Goal: Task Accomplishment & Management: Use online tool/utility

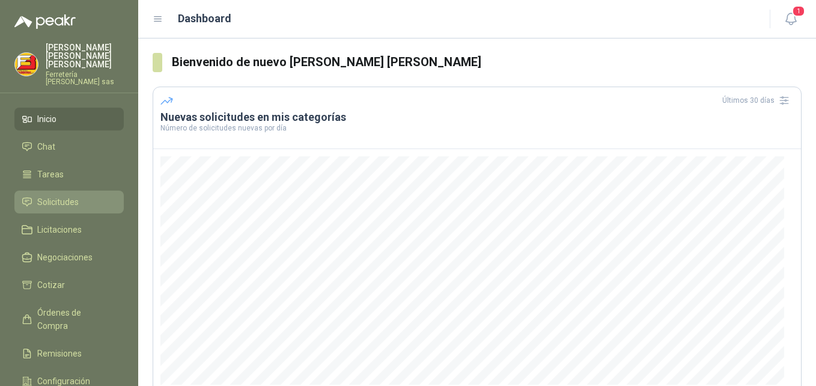
click at [51, 195] on span "Solicitudes" at bounding box center [57, 201] width 41 height 13
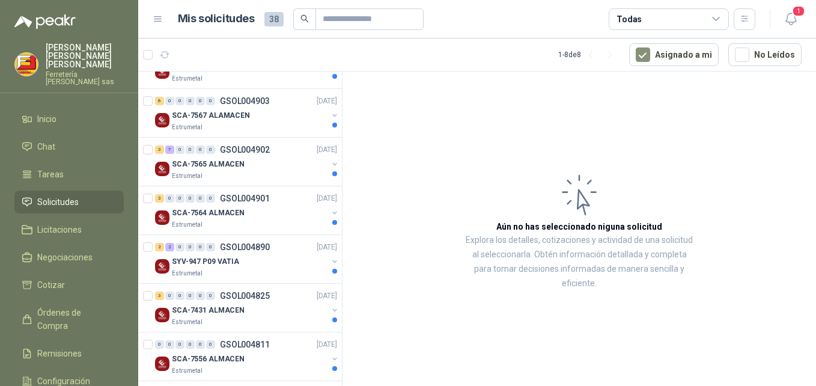
scroll to position [198, 0]
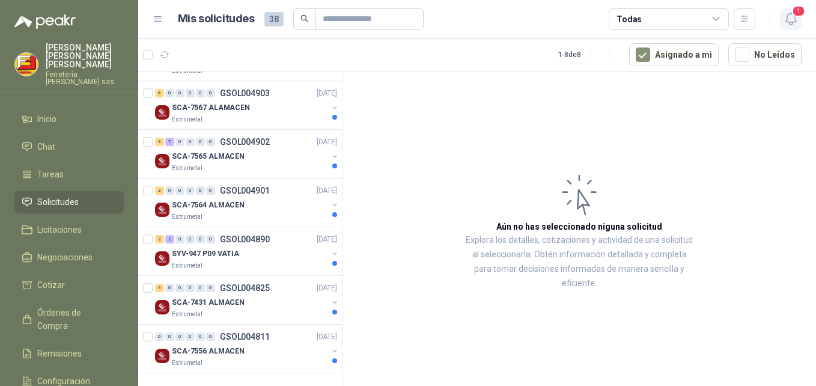
click at [792, 14] on span "1" at bounding box center [798, 10] width 13 height 11
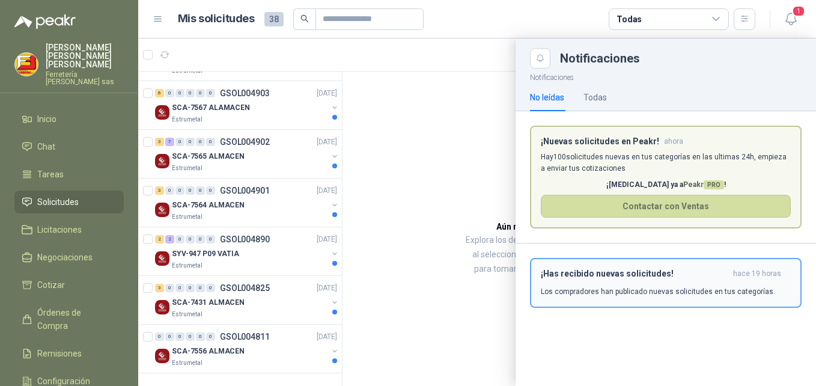
click at [608, 269] on h3 "¡Has recibido nuevas solicitudes!" at bounding box center [634, 274] width 187 height 10
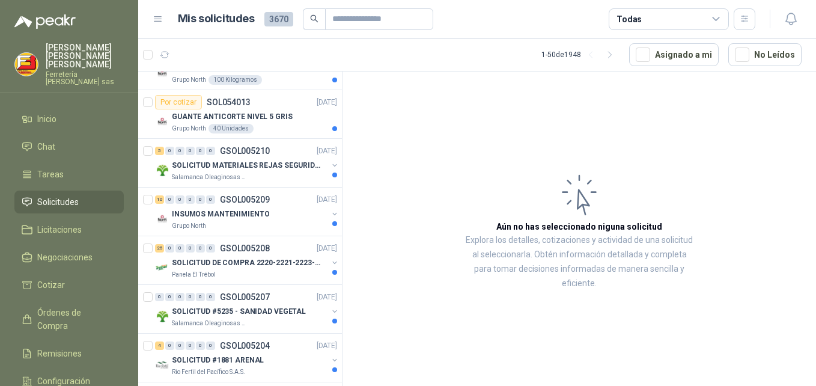
scroll to position [399, 0]
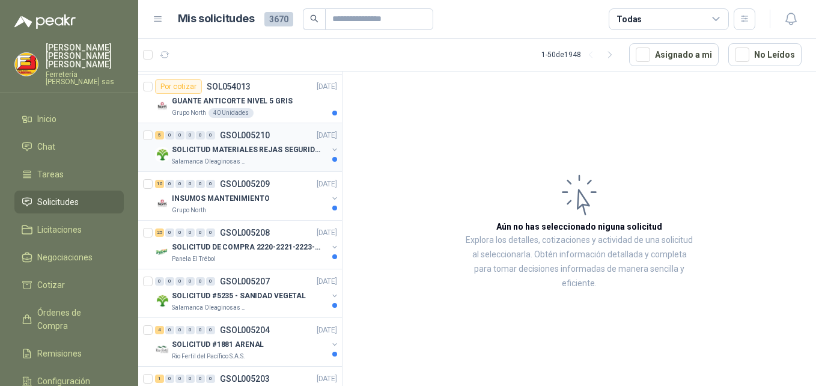
click at [205, 150] on p "SOLICITUD MATERIALES REJAS SEGURIDAD - OFICINA" at bounding box center [247, 149] width 150 height 11
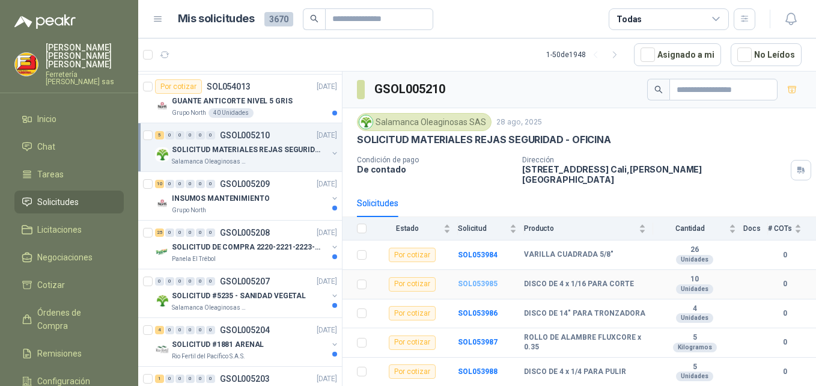
click at [473, 279] on b "SOL053985" at bounding box center [478, 283] width 40 height 8
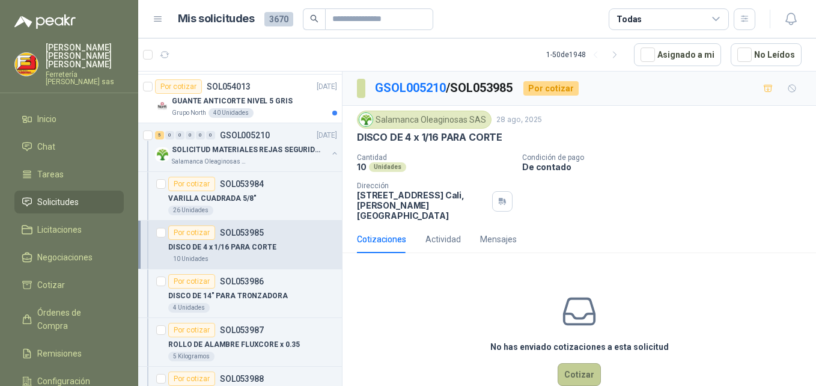
click at [581, 372] on button "Cotizar" at bounding box center [578, 374] width 43 height 23
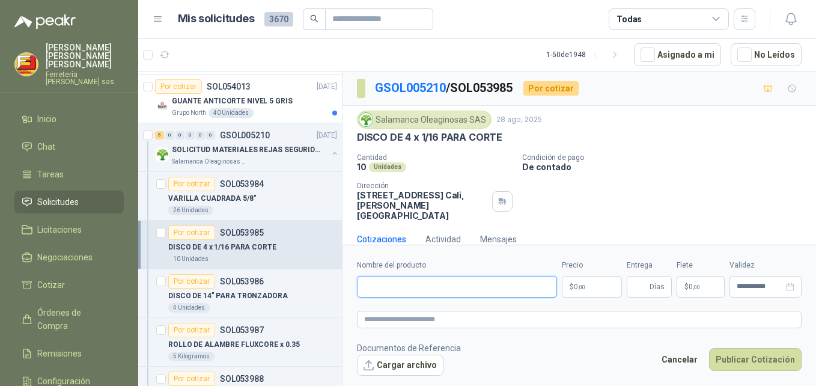
click at [436, 281] on input "Nombre del producto" at bounding box center [457, 287] width 200 height 22
paste input "**********"
type input "**********"
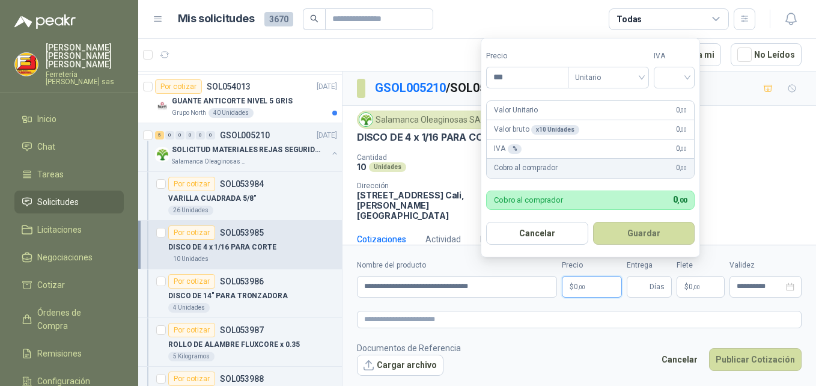
click at [582, 287] on span ",00" at bounding box center [581, 287] width 7 height 7
type input "*******"
click at [646, 231] on button "Guardar" at bounding box center [644, 233] width 102 height 23
click at [687, 78] on input "search" at bounding box center [674, 76] width 26 height 18
click at [672, 99] on div "19%" at bounding box center [677, 102] width 22 height 13
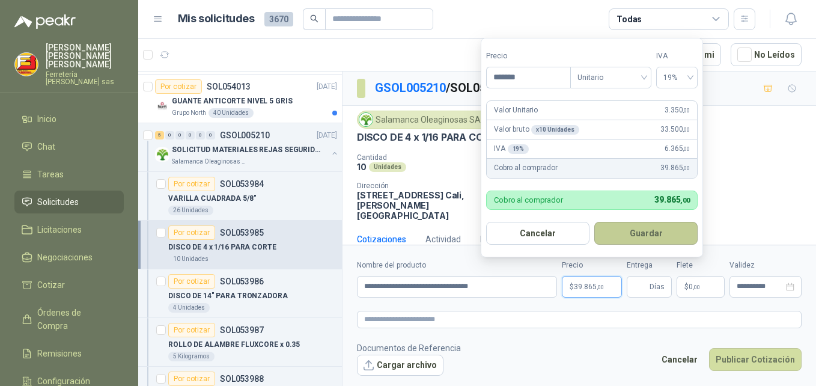
click at [624, 237] on button "Guardar" at bounding box center [645, 233] width 103 height 23
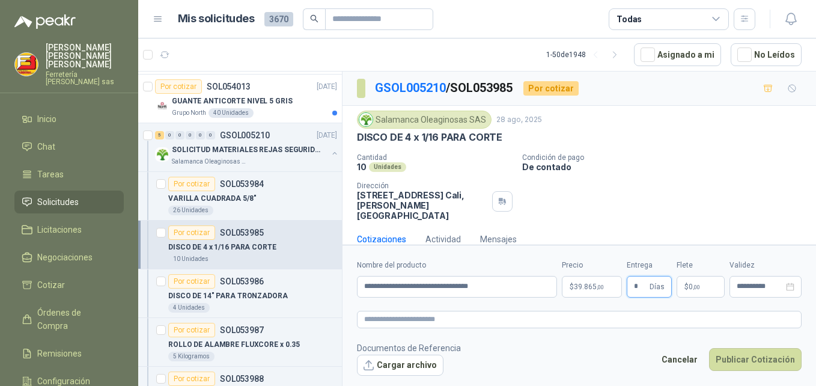
type input "*"
click at [687, 285] on span "$" at bounding box center [686, 286] width 4 height 7
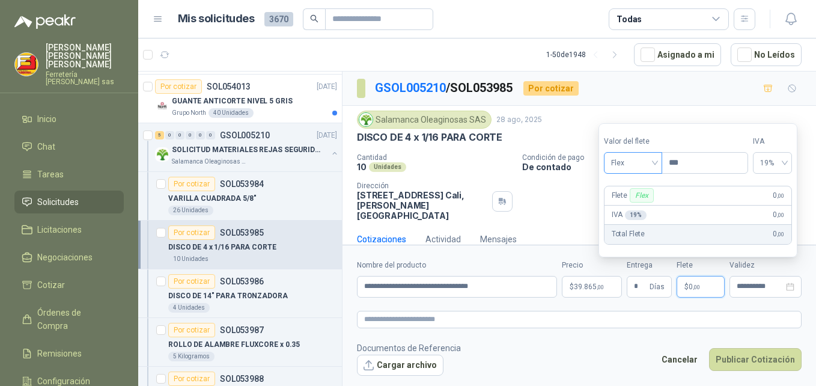
click at [658, 169] on div "Flex" at bounding box center [633, 163] width 58 height 22
click at [624, 202] on div "Incluido" at bounding box center [633, 207] width 41 height 13
click at [624, 202] on p "[PERSON_NAME] Incluido" at bounding box center [637, 195] width 56 height 14
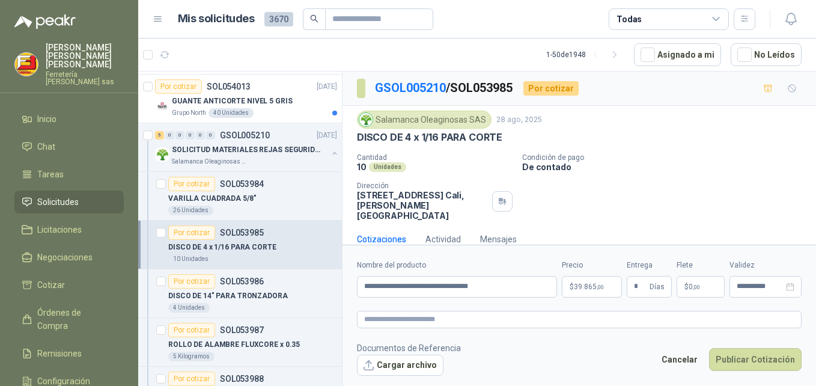
click at [630, 352] on footer "Documentos de Referencia Cargar archivo Cancelar Publicar Cotización" at bounding box center [579, 358] width 445 height 35
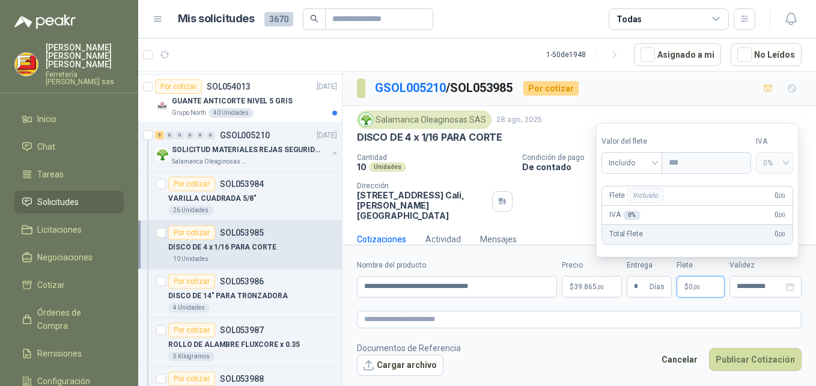
click at [685, 279] on p "$ 0 ,00" at bounding box center [700, 287] width 48 height 22
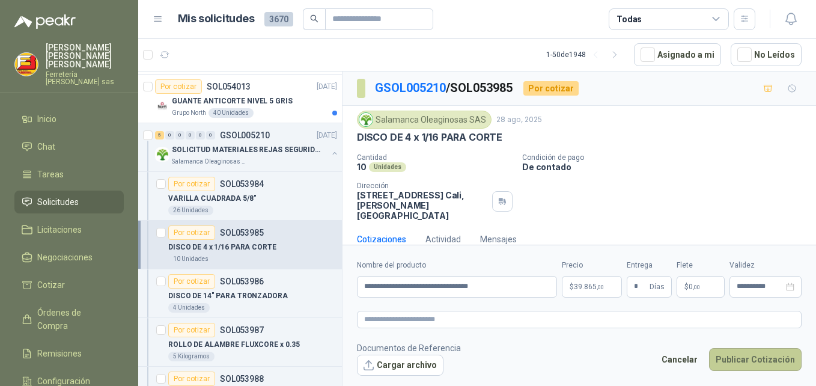
click at [740, 362] on button "Publicar Cotización" at bounding box center [755, 359] width 93 height 23
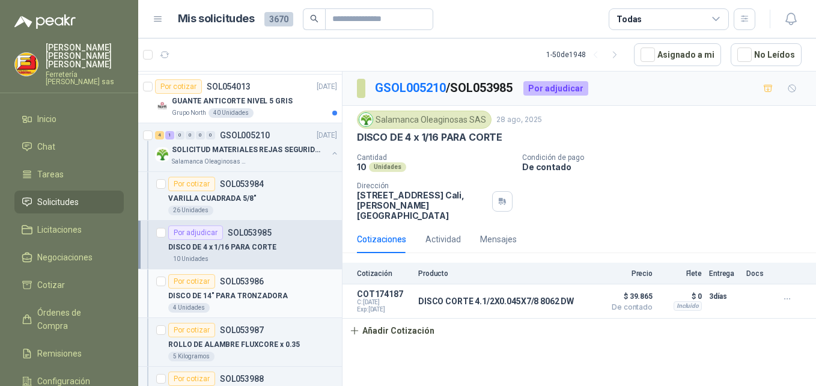
click at [199, 278] on div "Por cotizar" at bounding box center [191, 281] width 47 height 14
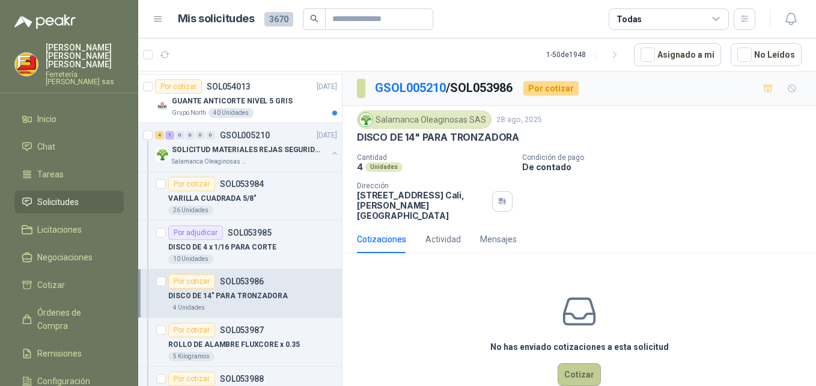
click at [582, 363] on button "Cotizar" at bounding box center [578, 374] width 43 height 23
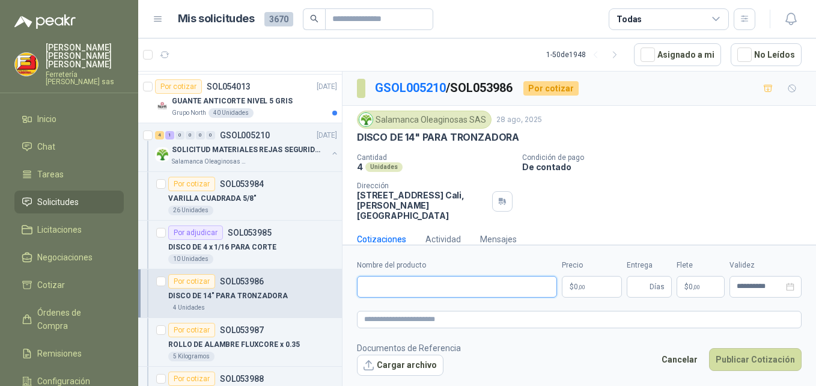
click at [383, 290] on input "Nombre del producto" at bounding box center [457, 287] width 200 height 22
paste input "**********"
type input "**********"
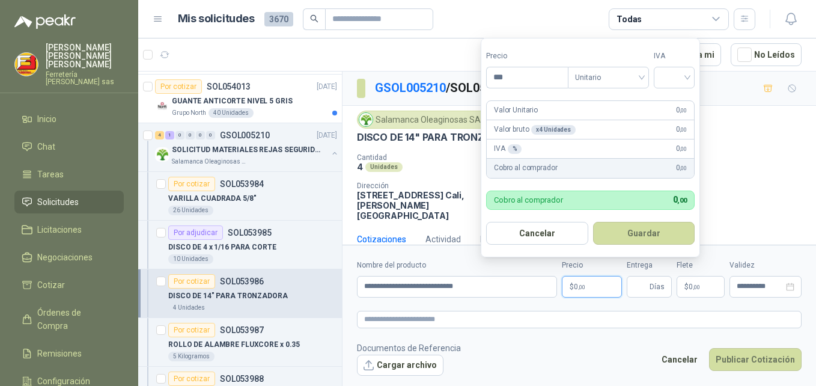
click at [573, 287] on p "$ 0 ,00" at bounding box center [592, 287] width 60 height 22
click at [690, 76] on div at bounding box center [674, 78] width 41 height 22
type input "********"
click at [671, 98] on div "19%" at bounding box center [677, 102] width 22 height 13
click at [671, 98] on form "Precio ******** Tipo Unitario IVA 19% Valor Unitario 15.850 ,00 Valor bruto x 4…" at bounding box center [592, 147] width 222 height 219
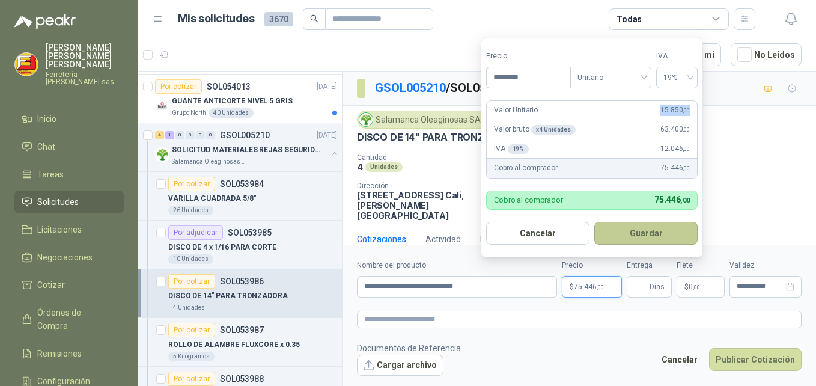
click at [629, 225] on button "Guardar" at bounding box center [645, 233] width 103 height 23
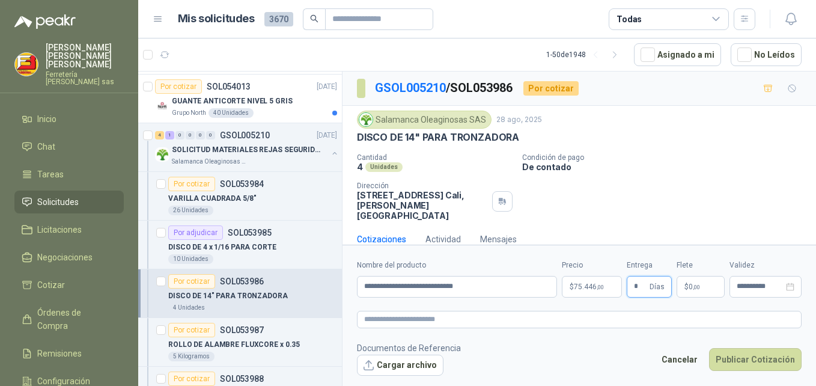
type input "*"
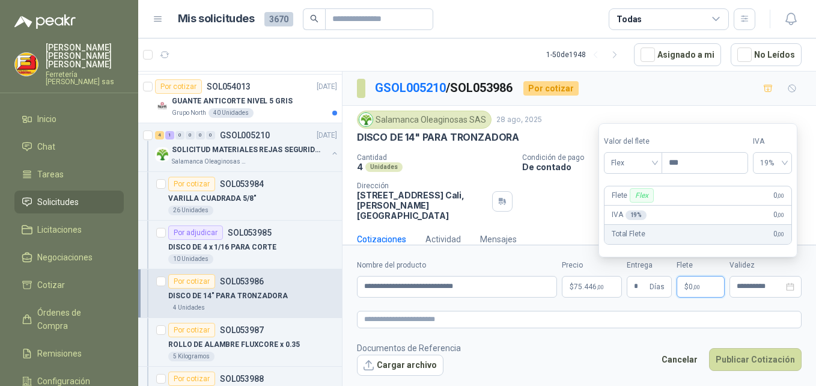
click at [686, 284] on span "$" at bounding box center [686, 286] width 4 height 7
click at [657, 165] on div "Flex" at bounding box center [633, 163] width 58 height 22
click at [630, 207] on div "Incluido" at bounding box center [633, 207] width 41 height 13
click at [630, 207] on div "IVA 0 % 0 ,00" at bounding box center [697, 214] width 190 height 19
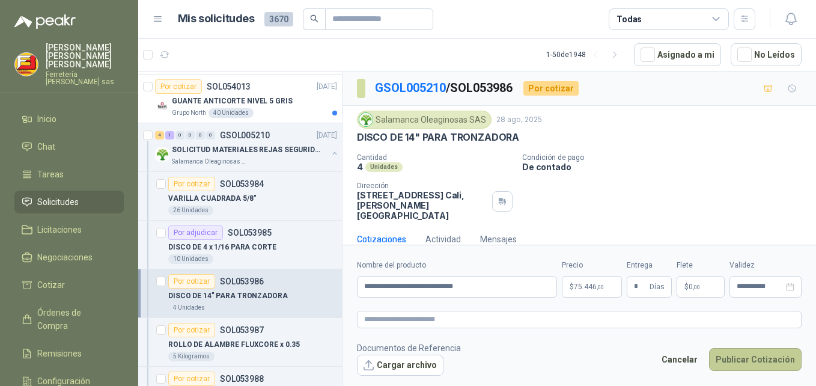
click at [751, 359] on button "Publicar Cotización" at bounding box center [755, 359] width 93 height 23
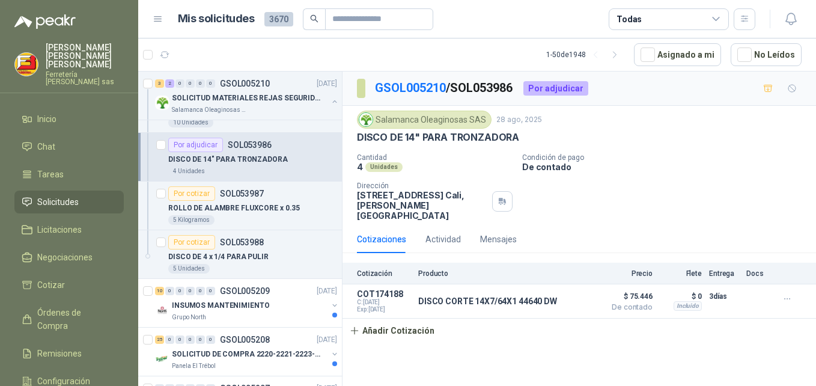
scroll to position [557, 0]
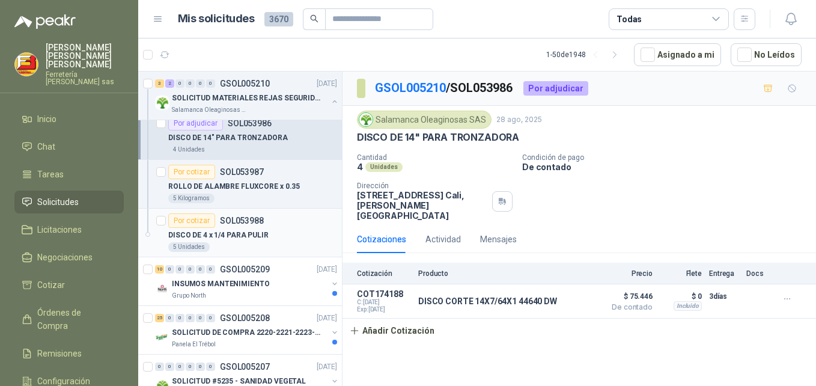
click at [192, 226] on div "Por cotizar" at bounding box center [191, 220] width 47 height 14
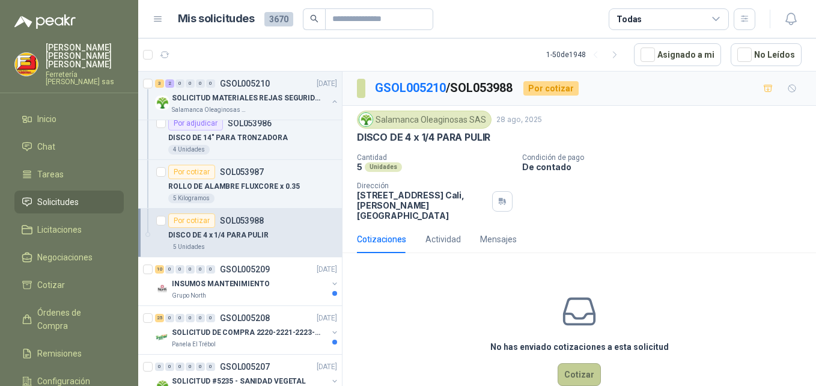
click at [562, 366] on button "Cotizar" at bounding box center [578, 374] width 43 height 23
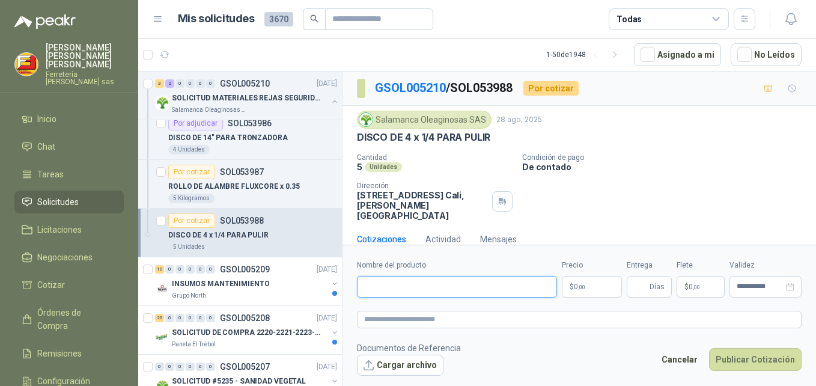
click at [442, 287] on input "Nombre del producto" at bounding box center [457, 287] width 200 height 22
paste input "**********"
type input "**********"
click at [568, 285] on p "$ 0 ,00" at bounding box center [592, 287] width 60 height 22
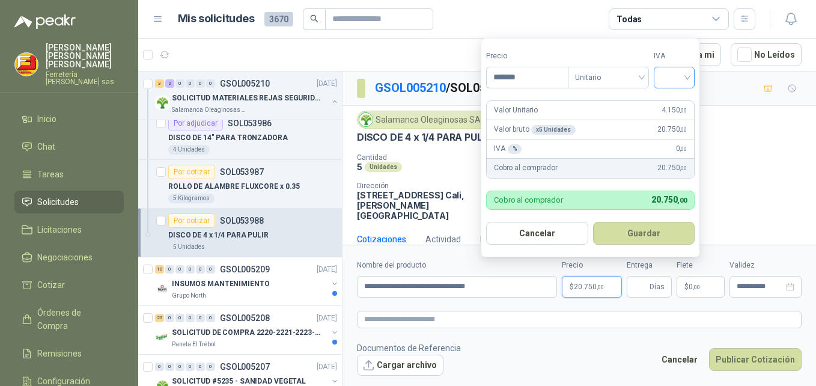
type input "*******"
click at [685, 71] on input "search" at bounding box center [674, 76] width 26 height 18
click at [679, 96] on div "19%" at bounding box center [677, 102] width 22 height 13
click at [679, 96] on form "Precio ******* Tipo Unitario IVA 19% 19% Valor Unitario 4.150 ,00 Valor bruto x…" at bounding box center [592, 147] width 222 height 219
click at [625, 227] on button "Guardar" at bounding box center [645, 233] width 103 height 23
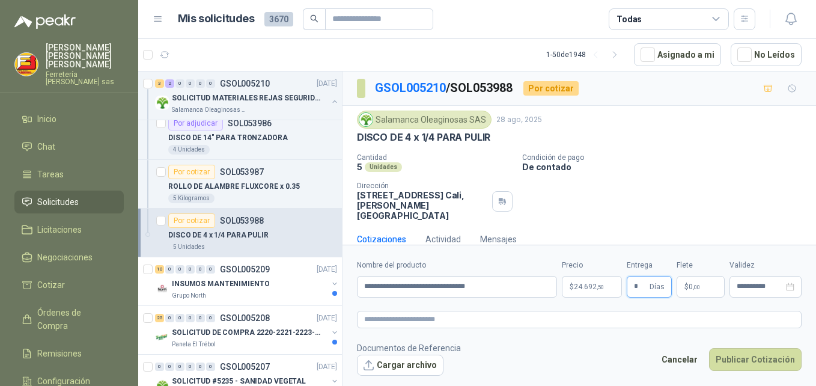
type input "*"
click at [684, 279] on p "$ 0 ,00" at bounding box center [700, 287] width 48 height 22
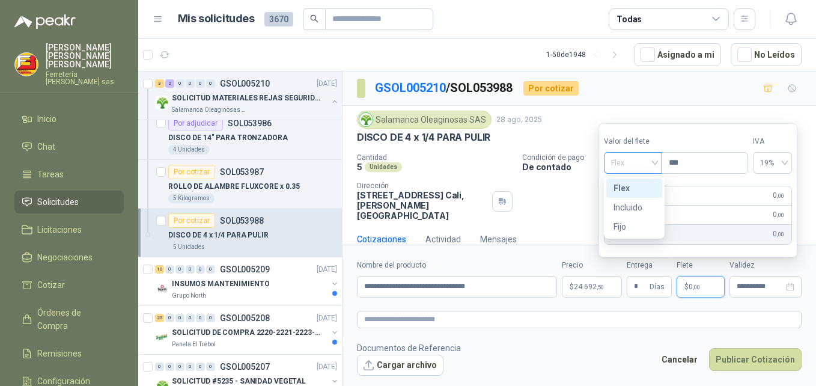
click at [657, 169] on div "Flex" at bounding box center [633, 163] width 58 height 22
click at [633, 204] on div "Incluido" at bounding box center [633, 207] width 41 height 13
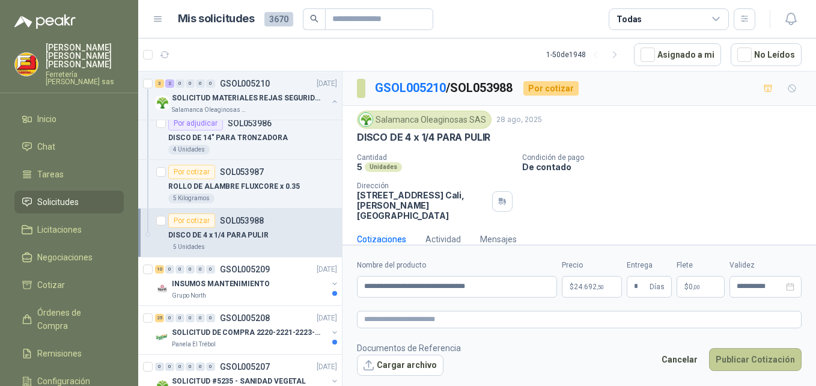
click at [746, 360] on button "Publicar Cotización" at bounding box center [755, 359] width 93 height 23
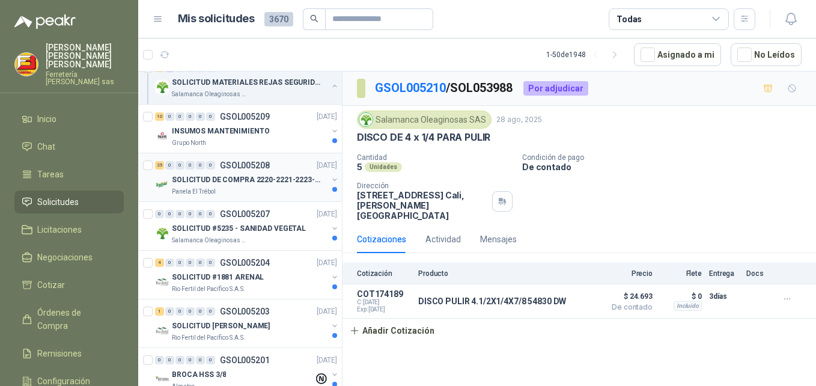
scroll to position [731, 0]
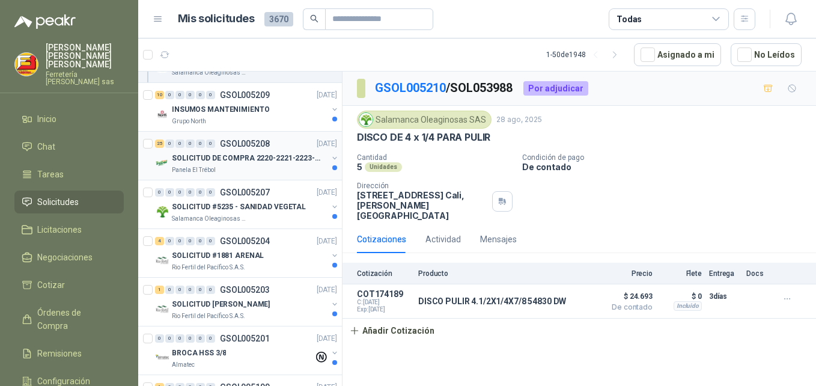
click at [244, 164] on div "SOLICITUD DE COMPRA 2220-2221-2223-2224" at bounding box center [250, 158] width 156 height 14
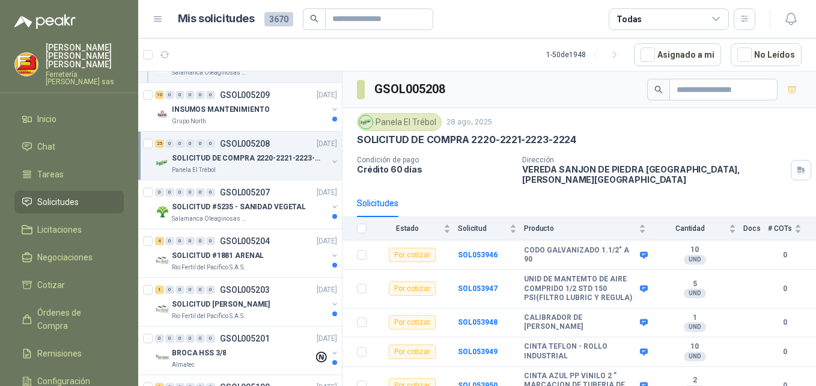
scroll to position [7, 0]
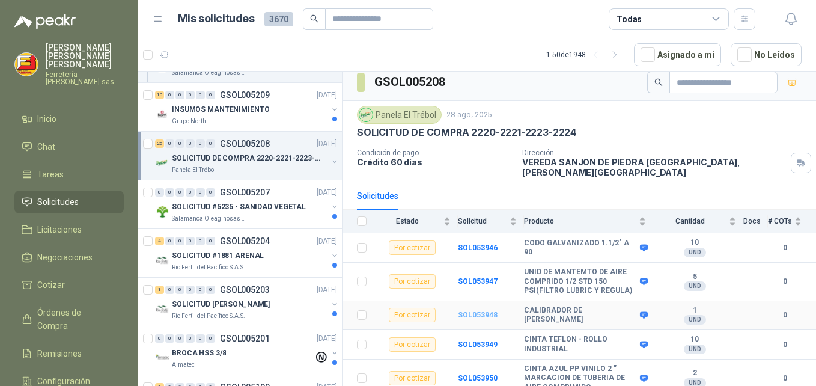
click at [487, 311] on b "SOL053948" at bounding box center [478, 315] width 40 height 8
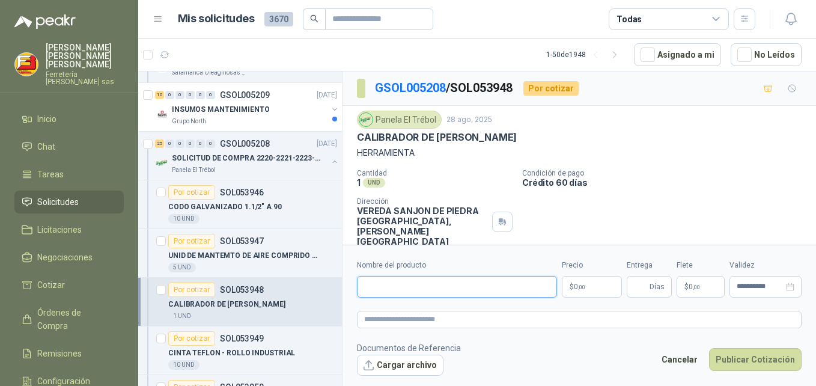
click at [412, 288] on input "Nombre del producto" at bounding box center [457, 287] width 200 height 22
paste input "**********"
drag, startPoint x: 412, startPoint y: 288, endPoint x: 573, endPoint y: 284, distance: 161.0
click at [573, 284] on div "**********" at bounding box center [579, 279] width 445 height 38
type input "**********"
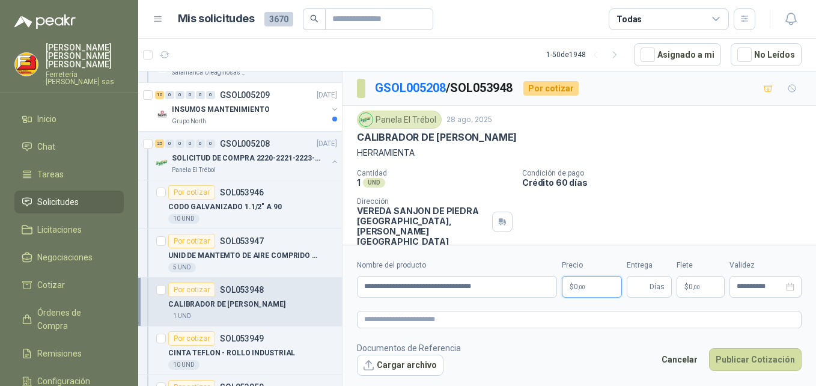
click at [574, 284] on span "0 ,00" at bounding box center [579, 286] width 11 height 7
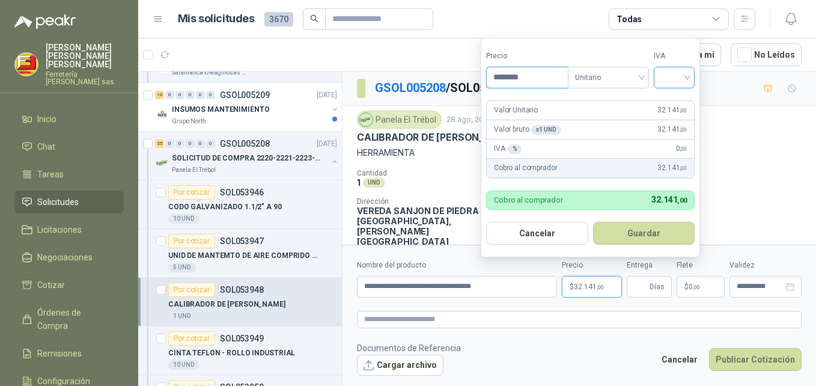
type input "********"
click at [687, 76] on input "search" at bounding box center [674, 76] width 26 height 18
click at [672, 109] on div "19%" at bounding box center [676, 102] width 37 height 19
click at [672, 109] on span "32.141 ,00" at bounding box center [674, 110] width 29 height 11
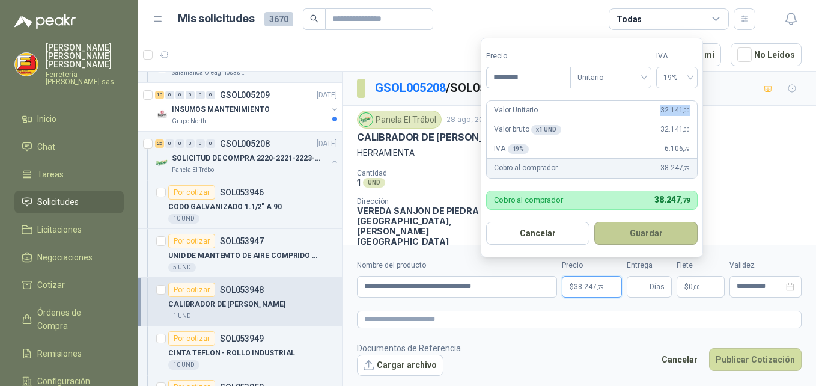
click at [622, 229] on button "Guardar" at bounding box center [645, 233] width 103 height 23
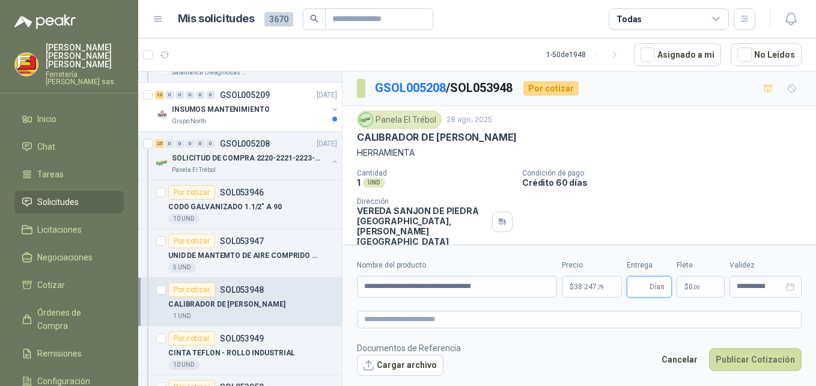
click at [636, 282] on input "Entrega" at bounding box center [640, 286] width 13 height 20
type input "*"
click at [691, 284] on span "0 ,00" at bounding box center [693, 286] width 11 height 7
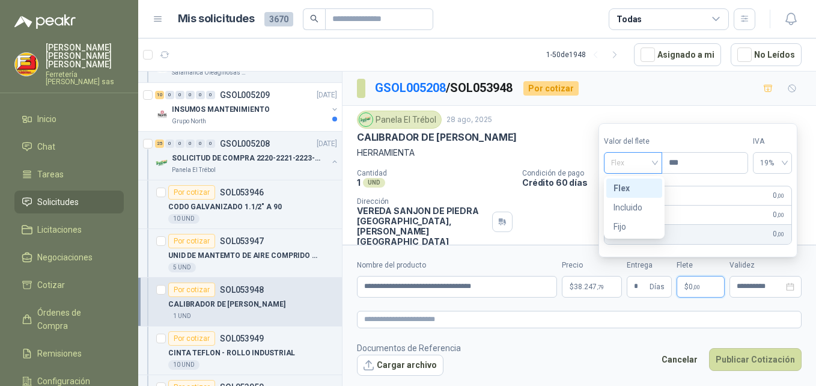
click at [650, 165] on span "Flex" at bounding box center [633, 163] width 44 height 18
click at [628, 207] on div "Incluido" at bounding box center [633, 207] width 41 height 13
click at [628, 207] on div "IVA 0 % 0 ,00" at bounding box center [697, 214] width 190 height 19
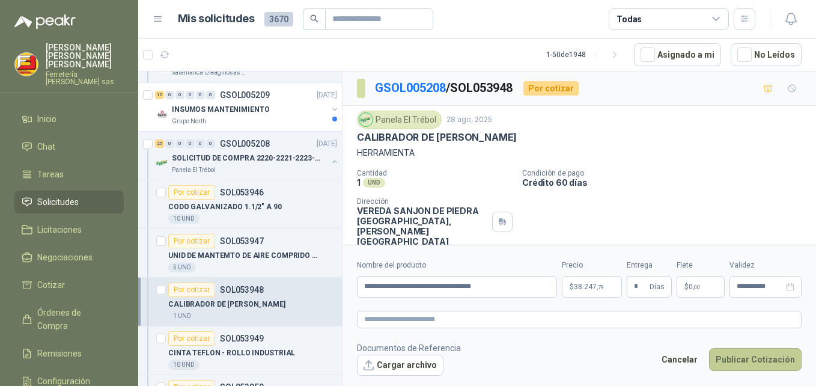
click at [740, 351] on button "Publicar Cotización" at bounding box center [755, 359] width 93 height 23
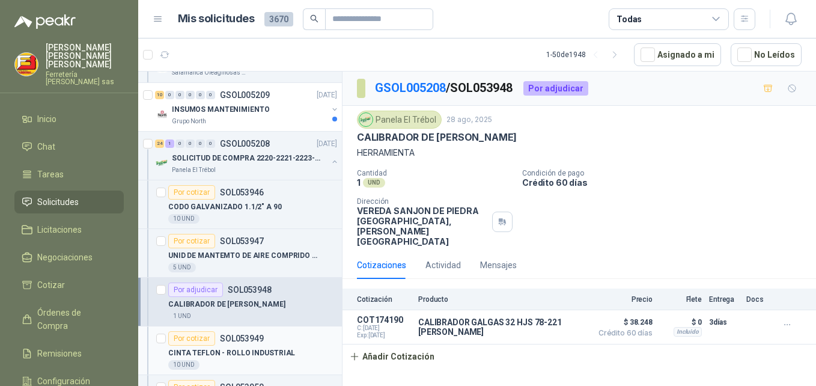
click at [198, 334] on div "Por cotizar" at bounding box center [191, 338] width 47 height 14
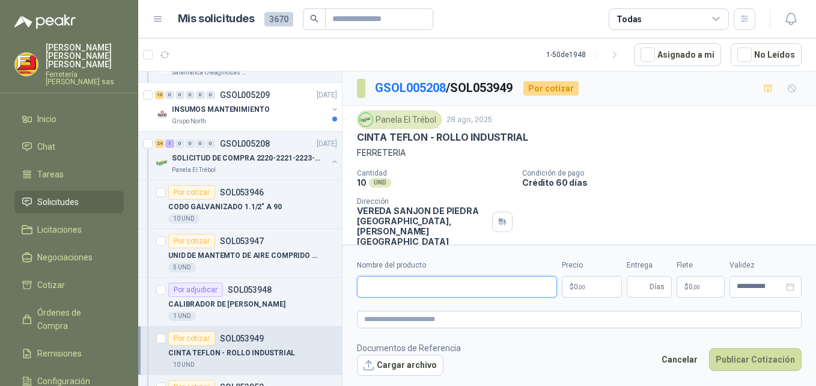
click at [401, 291] on input "Nombre del producto" at bounding box center [457, 287] width 200 height 22
paste input "**********"
click at [574, 283] on span "0 ,00" at bounding box center [579, 286] width 11 height 7
drag, startPoint x: 491, startPoint y: 309, endPoint x: 514, endPoint y: 402, distance: 96.3
click at [514, 385] on html "[PERSON_NAME] [PERSON_NAME] Ferretería [PERSON_NAME] sas Inicio Chat Tareas Sol…" at bounding box center [408, 193] width 816 height 386
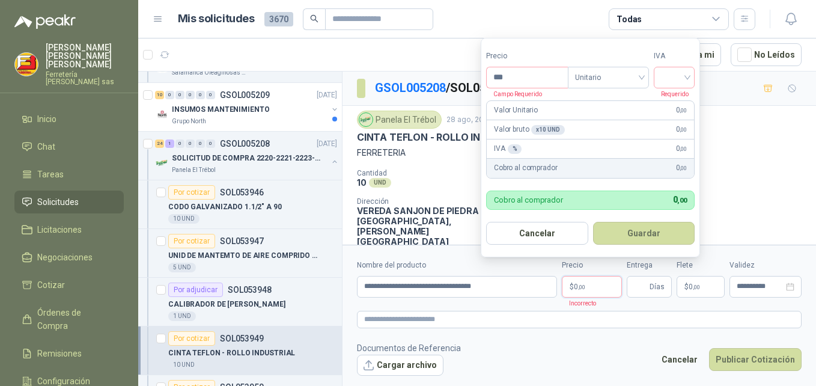
click at [573, 287] on p "$ 0 ,00" at bounding box center [592, 287] width 60 height 22
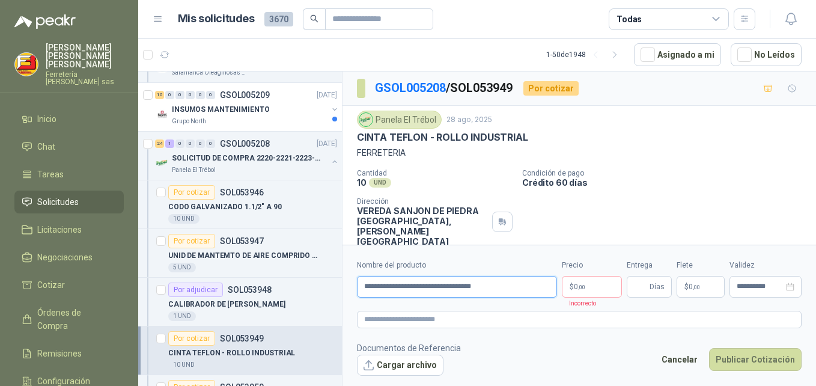
click at [518, 284] on input "**********" at bounding box center [457, 287] width 200 height 22
type input "*"
click at [447, 290] on input "Nombre del producto" at bounding box center [457, 287] width 200 height 22
paste input "**********"
type input "**********"
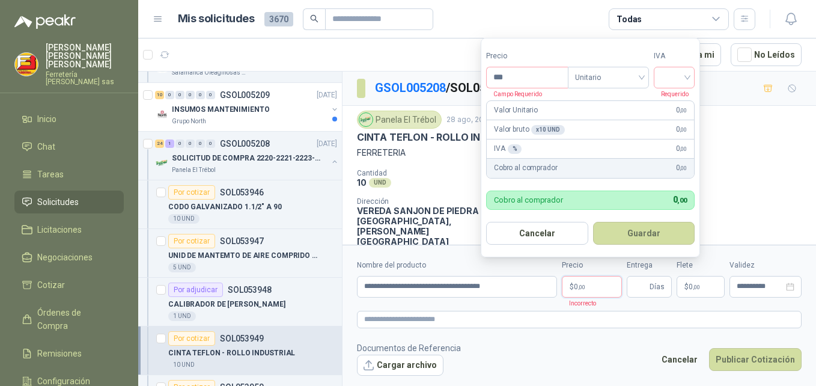
click at [575, 283] on span "0 ,00" at bounding box center [579, 286] width 11 height 7
click at [508, 83] on input "***" at bounding box center [527, 77] width 81 height 20
type input "*******"
click at [687, 79] on input "search" at bounding box center [674, 76] width 26 height 18
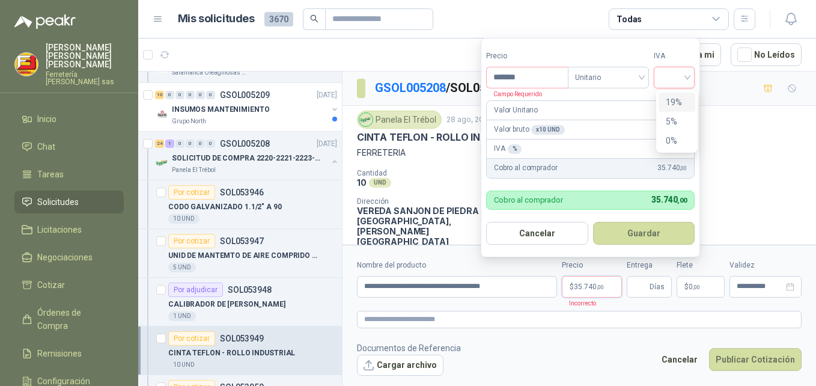
click at [668, 100] on div "19%" at bounding box center [677, 102] width 22 height 13
click at [668, 101] on div "Valor Unitario 3.574 ,00" at bounding box center [592, 110] width 210 height 19
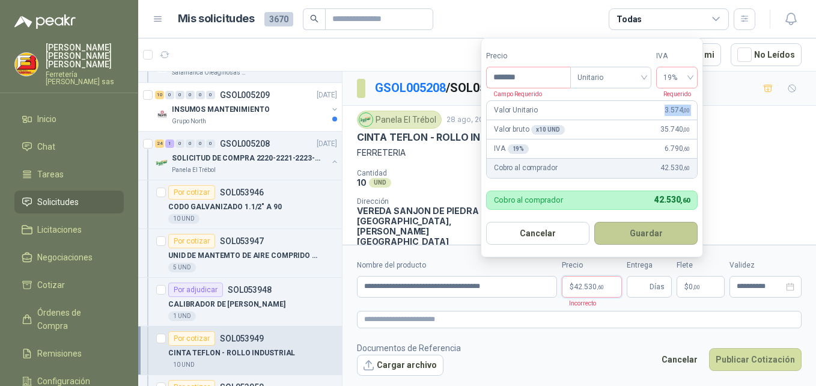
click at [625, 229] on button "Guardar" at bounding box center [645, 233] width 103 height 23
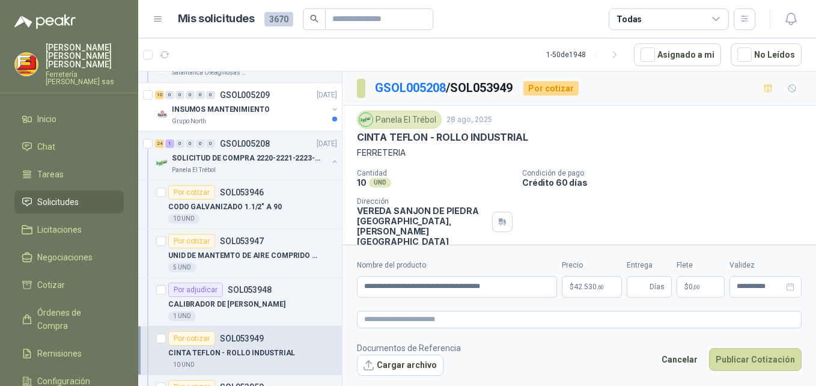
click at [625, 229] on div "Panela El Trébol 28 ago, 2025 CINTA TEFLON - ROLLO INDUSTRIAL FERRETERIA Cantid…" at bounding box center [578, 178] width 473 height 145
click at [642, 284] on input "Entrega" at bounding box center [640, 286] width 13 height 20
type input "*"
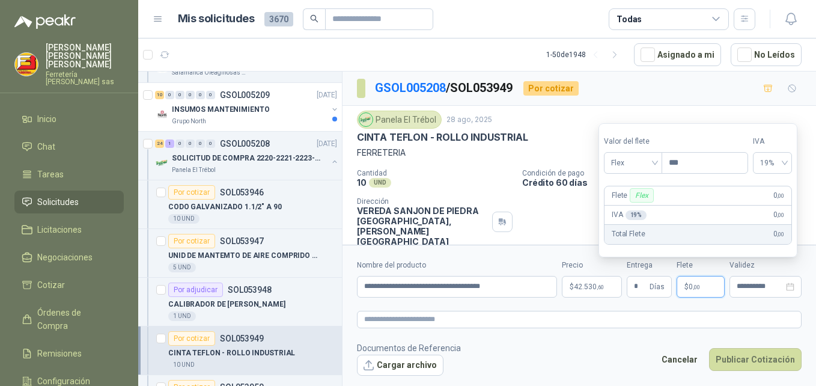
click at [683, 285] on p "$ 0 ,00" at bounding box center [700, 287] width 48 height 22
click at [657, 166] on div "Flex" at bounding box center [633, 163] width 58 height 22
click at [632, 203] on div "Incluido" at bounding box center [633, 207] width 41 height 13
click at [632, 203] on div "Flete Flex 0 ,00" at bounding box center [697, 195] width 187 height 19
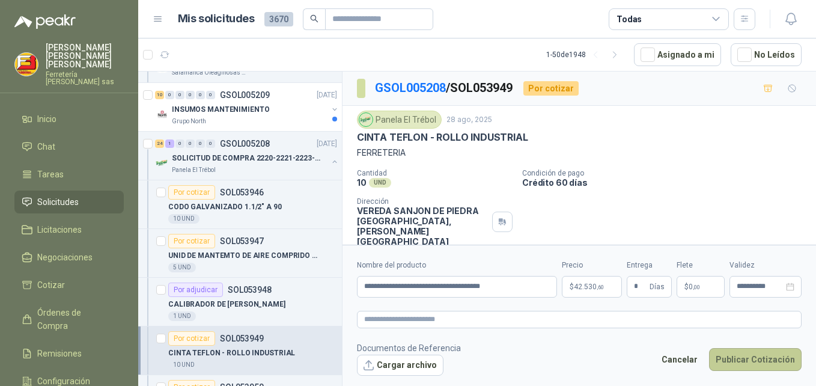
click at [734, 357] on button "Publicar Cotización" at bounding box center [755, 359] width 93 height 23
